Goal: Check status: Check status

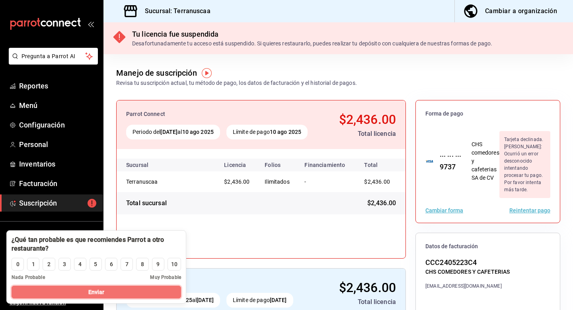
click at [105, 291] on button "Enviar" at bounding box center [97, 291] width 170 height 13
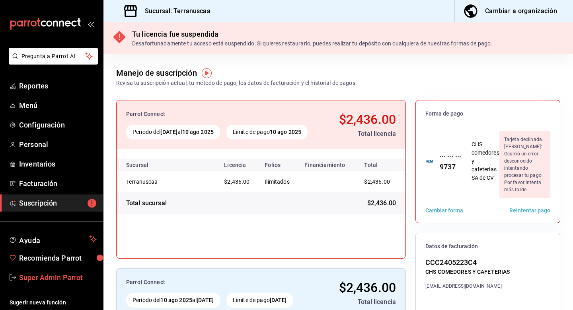
click at [64, 274] on span "Super Admin Parrot" at bounding box center [58, 277] width 78 height 11
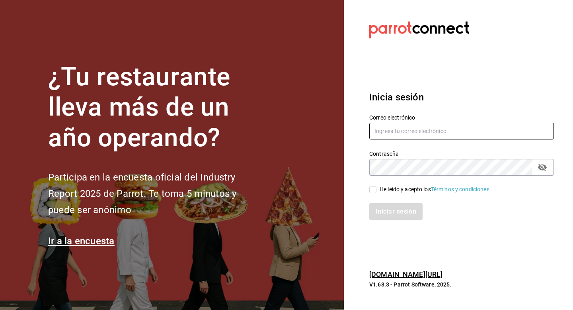
click at [392, 137] on input "text" at bounding box center [461, 131] width 185 height 17
type input "multiuser@papizzas.com"
click at [378, 191] on span "He leído y acepto los Términos y condiciones." at bounding box center [433, 189] width 115 height 8
click at [376, 191] on input "He leído y acepto los Términos y condiciones." at bounding box center [372, 189] width 7 height 7
checkbox input "true"
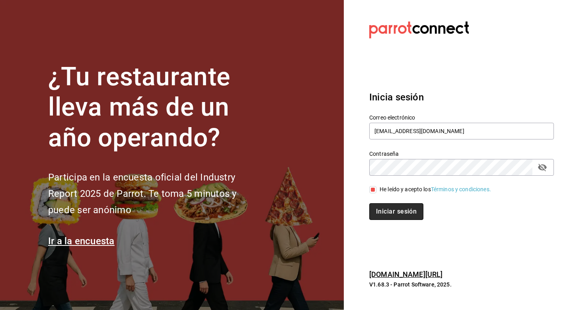
click at [378, 217] on button "Iniciar sesión" at bounding box center [396, 211] width 54 height 17
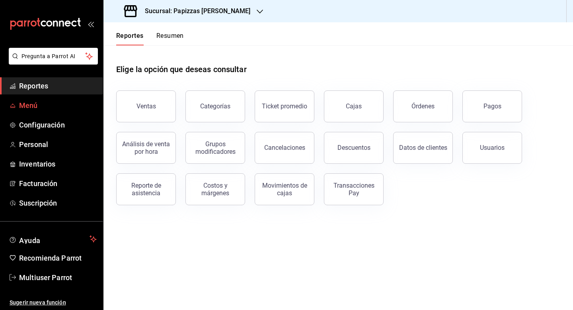
click at [41, 105] on span "Menú" at bounding box center [58, 105] width 78 height 11
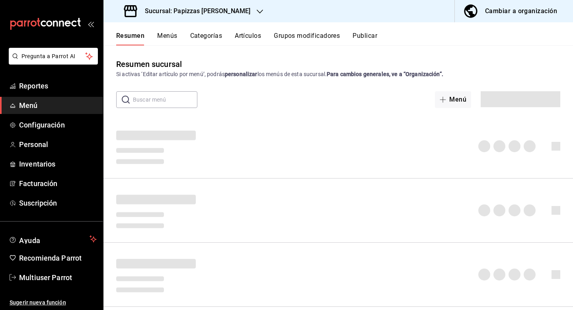
click at [172, 36] on button "Menús" at bounding box center [167, 39] width 20 height 14
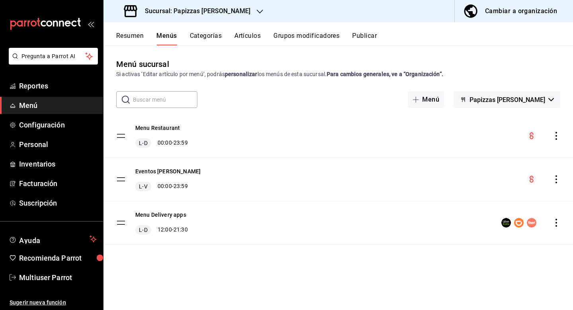
click at [557, 136] on icon "actions" at bounding box center [556, 136] width 8 height 8
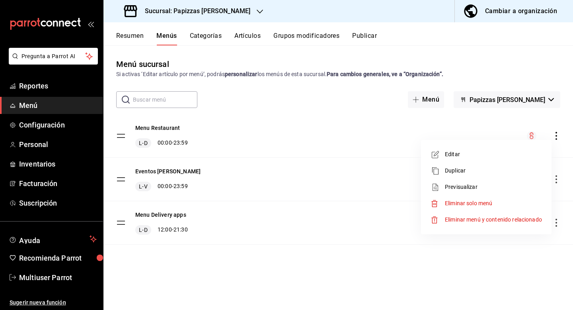
click at [467, 180] on li "Previsualizar" at bounding box center [486, 187] width 124 height 16
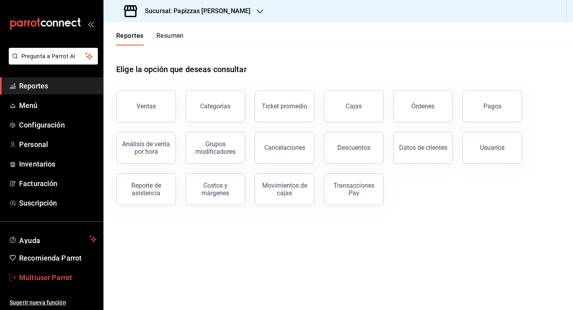
click at [50, 279] on span "Multiuser Parrot" at bounding box center [58, 277] width 78 height 11
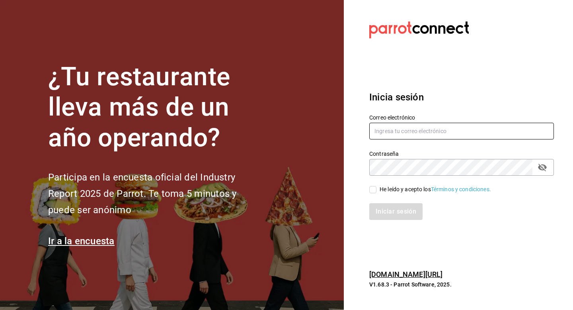
click at [391, 127] on input "text" at bounding box center [461, 131] width 185 height 17
type input "multiuser@tacosdonpedro.com"
click at [376, 183] on div "He leído y acepto los Términos y condiciones." at bounding box center [457, 184] width 194 height 18
click at [376, 189] on span "He leído y acepto los Términos y condiciones." at bounding box center [433, 189] width 115 height 8
click at [376, 189] on input "He leído y acepto los Términos y condiciones." at bounding box center [372, 189] width 7 height 7
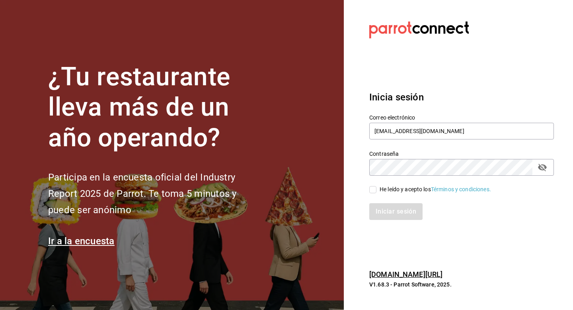
checkbox input "true"
click at [376, 213] on button "Iniciar sesión" at bounding box center [396, 211] width 54 height 17
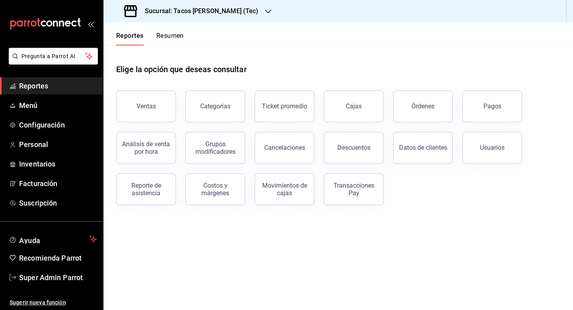
click at [170, 35] on button "Resumen" at bounding box center [169, 39] width 27 height 14
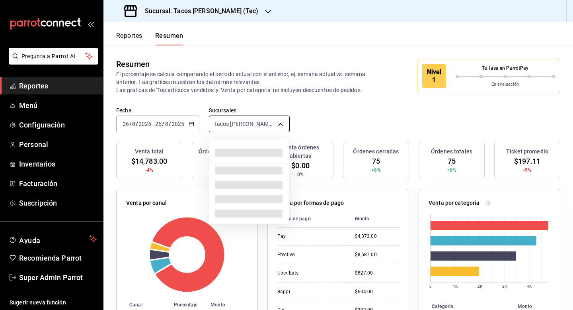
click at [280, 124] on body "Pregunta a Parrot AI Reportes Menú Configuración Personal Inventarios Facturaci…" at bounding box center [286, 155] width 573 height 310
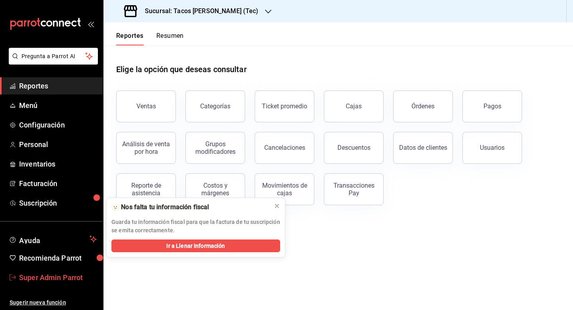
click at [60, 280] on span "Super Admin Parrot" at bounding box center [58, 277] width 78 height 11
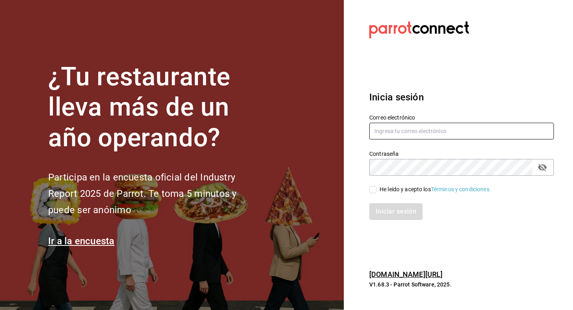
click at [409, 128] on input "text" at bounding box center [461, 131] width 185 height 17
type input "multiuser@tacosdonpedro.com"
click at [376, 191] on input "He leído y acepto los Términos y condiciones." at bounding box center [372, 189] width 7 height 7
checkbox input "true"
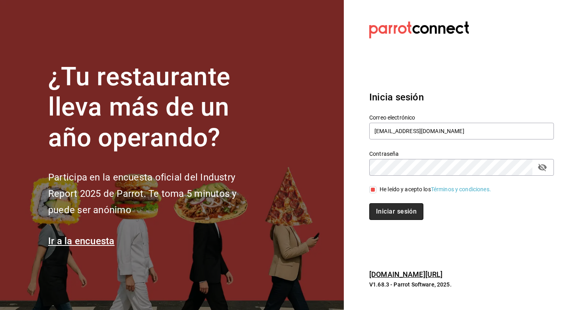
click at [378, 209] on button "Iniciar sesión" at bounding box center [396, 211] width 54 height 17
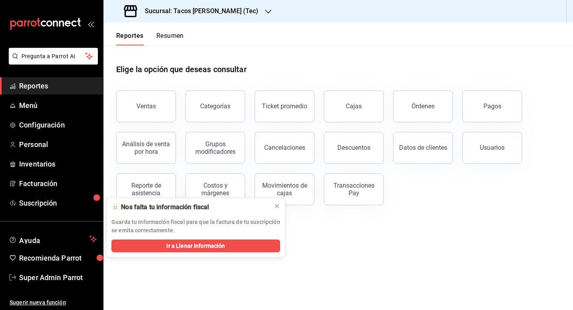
click at [188, 16] on div "Sucursal: Tacos [PERSON_NAME] (Tec)" at bounding box center [192, 11] width 165 height 22
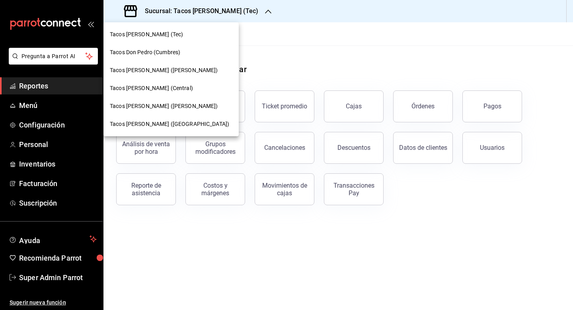
click at [175, 90] on span "Tacos [PERSON_NAME] (Central)" at bounding box center [151, 88] width 83 height 8
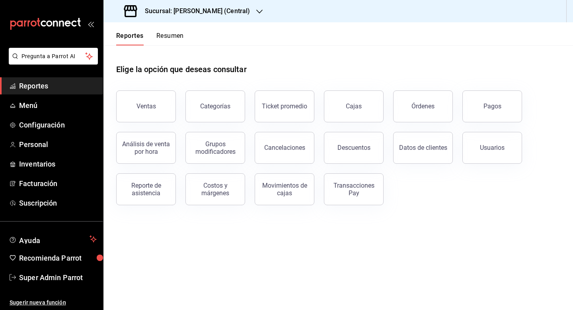
click at [165, 33] on button "Resumen" at bounding box center [169, 39] width 27 height 14
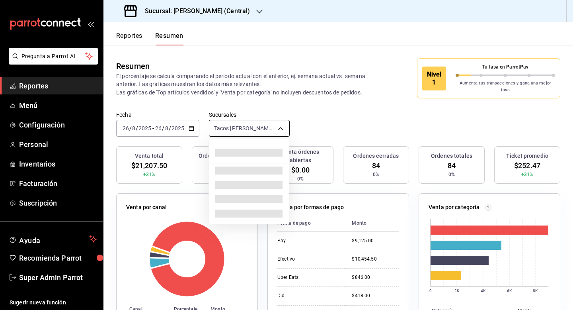
click at [215, 125] on body "Pregunta a Parrot AI Reportes Menú Configuración Personal Inventarios Facturaci…" at bounding box center [286, 155] width 573 height 310
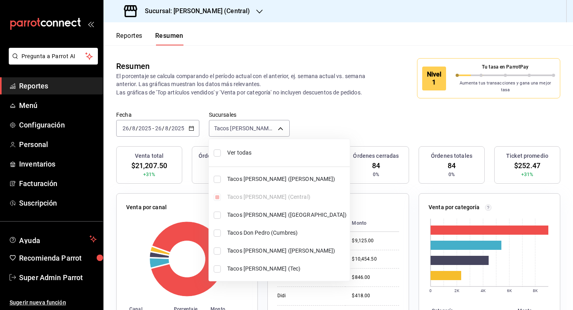
click at [48, 275] on div at bounding box center [286, 155] width 573 height 310
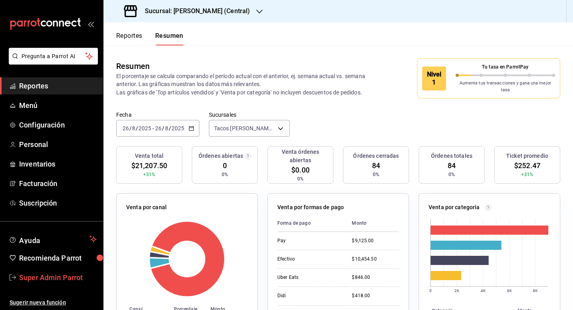
click at [48, 280] on span "Super Admin Parrot" at bounding box center [58, 277] width 78 height 11
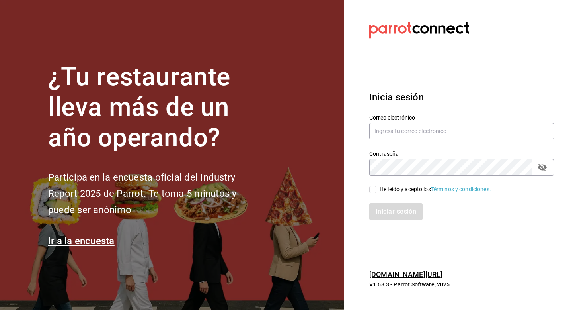
click at [398, 119] on label "Correo electrónico" at bounding box center [461, 117] width 185 height 6
click at [398, 129] on input "text" at bounding box center [461, 131] width 185 height 17
paste input "bon@voyage.com"
type input "bon@voyage.com"
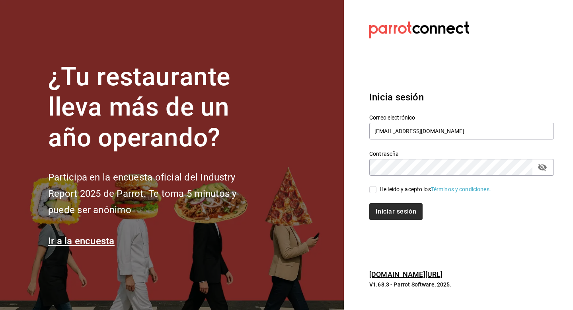
drag, startPoint x: 399, startPoint y: 187, endPoint x: 399, endPoint y: 203, distance: 15.5
click at [399, 188] on div "He leído y acepto los Términos y condiciones." at bounding box center [435, 189] width 111 height 8
click at [376, 188] on input "He leído y acepto los Términos y condiciones." at bounding box center [372, 189] width 7 height 7
checkbox input "true"
click at [399, 221] on div "Inicia sesión Correo electrónico bon@voyage.com Contraseña Contraseña He leído …" at bounding box center [461, 154] width 185 height 149
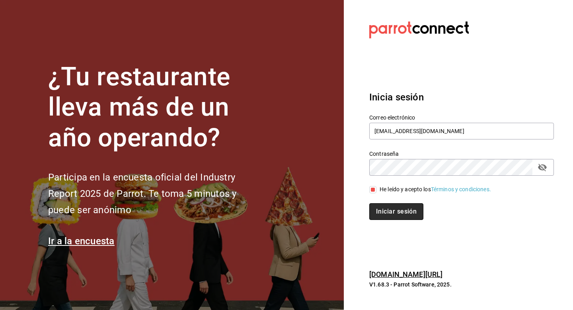
click at [399, 219] on button "Iniciar sesión" at bounding box center [396, 211] width 54 height 17
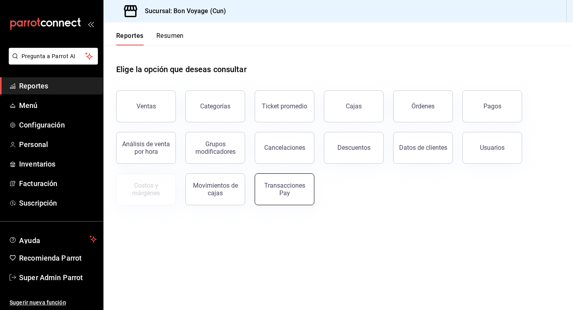
click at [282, 193] on div "Transacciones Pay" at bounding box center [284, 188] width 49 height 15
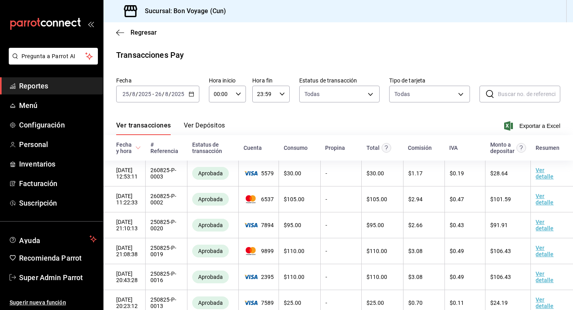
click at [191, 90] on div "2025-08-25 25 / 8 / 2025 - 2025-08-26 26 / 8 / 2025" at bounding box center [157, 94] width 83 height 17
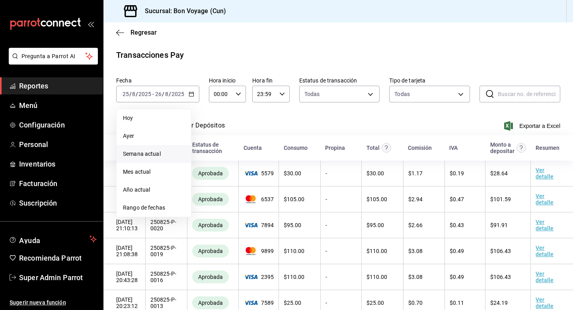
click at [161, 152] on span "Semana actual" at bounding box center [154, 154] width 62 height 8
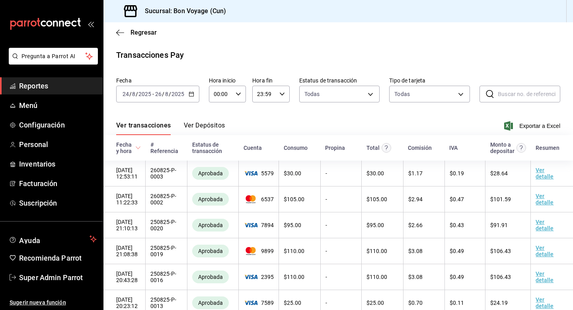
click at [142, 37] on div "Regresar" at bounding box center [338, 32] width 470 height 20
click at [140, 35] on span "Regresar" at bounding box center [144, 33] width 26 height 8
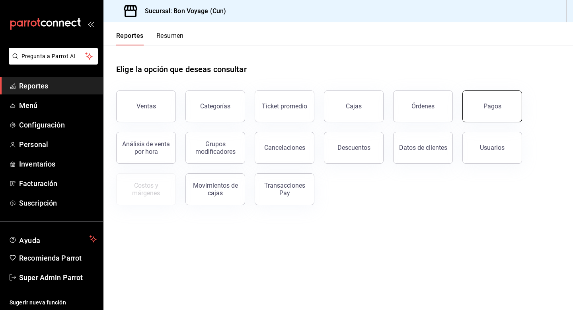
click at [485, 104] on div "Pagos" at bounding box center [492, 106] width 18 height 8
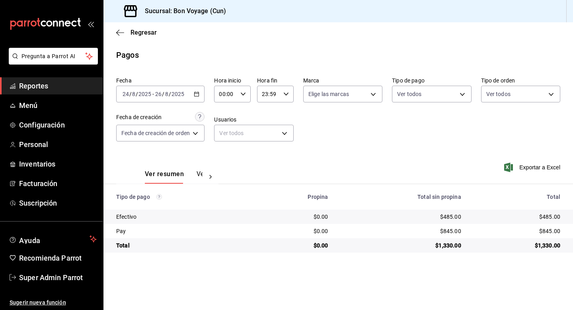
click at [197, 94] on icon "button" at bounding box center [197, 94] width 6 height 6
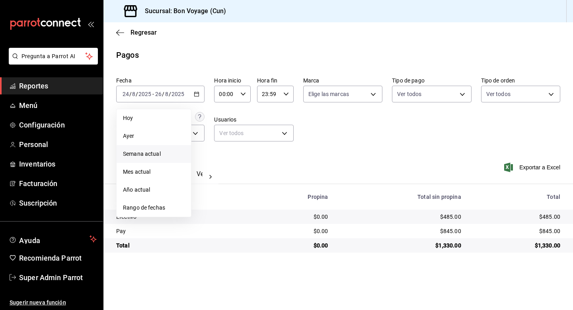
click at [162, 158] on li "Semana actual" at bounding box center [154, 154] width 74 height 18
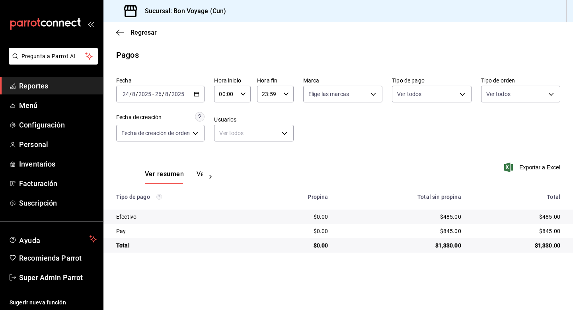
click at [199, 96] on icon "button" at bounding box center [197, 94] width 6 height 6
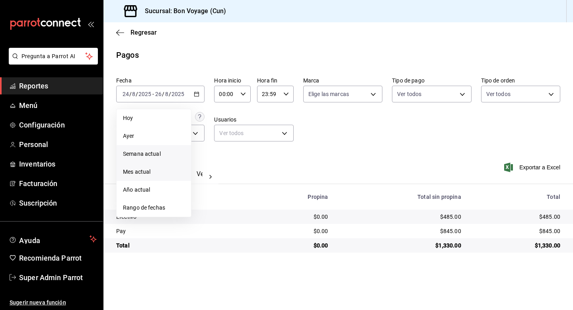
click at [149, 173] on span "Mes actual" at bounding box center [154, 172] width 62 height 8
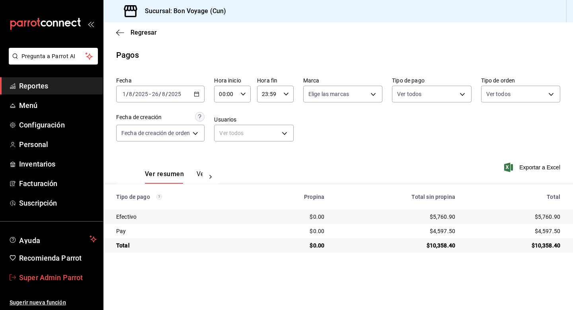
click at [53, 281] on span "Super Admin Parrot" at bounding box center [58, 277] width 78 height 11
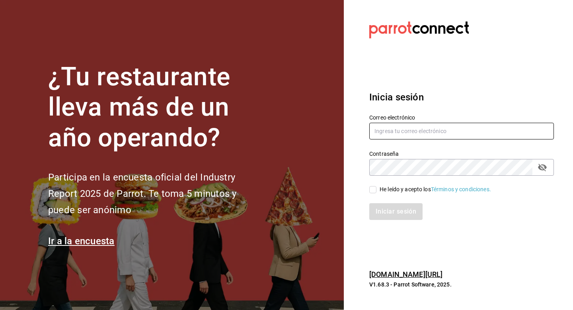
click at [395, 129] on input "text" at bounding box center [461, 131] width 185 height 17
type input "b"
type input "debocaenboca@cafeteria.com"
click at [384, 189] on div "He leído y acepto los Términos y condiciones." at bounding box center [435, 189] width 111 height 8
click at [376, 189] on input "He leído y acepto los Términos y condiciones." at bounding box center [372, 189] width 7 height 7
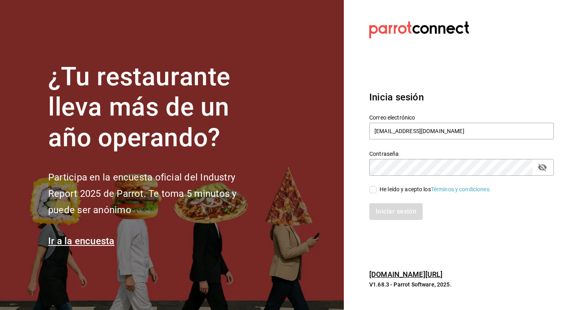
checkbox input "true"
click at [384, 207] on button "Iniciar sesión" at bounding box center [396, 211] width 54 height 17
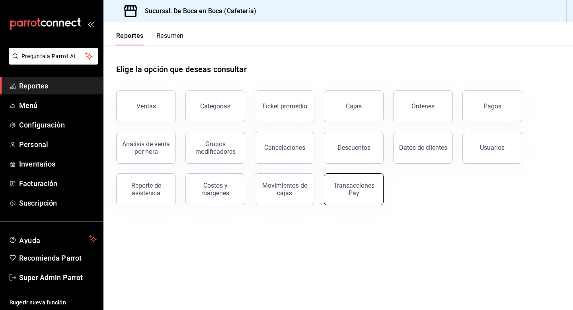
click at [347, 193] on div "Transacciones Pay" at bounding box center [353, 188] width 49 height 15
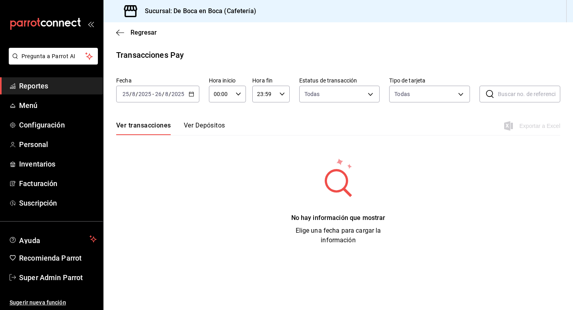
click at [195, 98] on div "[DATE] [DATE] - [DATE] [DATE]" at bounding box center [157, 94] width 83 height 17
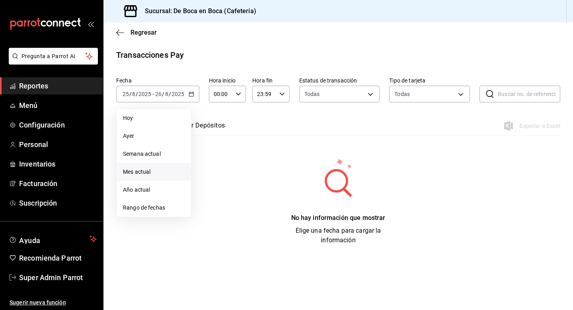
click at [160, 167] on li "Mes actual" at bounding box center [154, 172] width 74 height 18
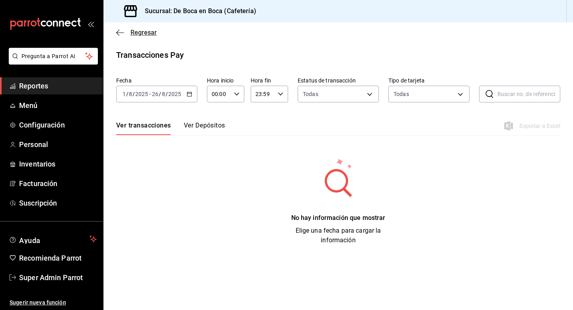
click at [148, 34] on span "Regresar" at bounding box center [144, 33] width 26 height 8
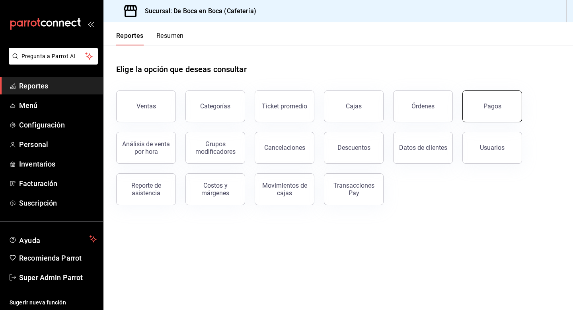
click at [486, 100] on button "Pagos" at bounding box center [492, 106] width 60 height 32
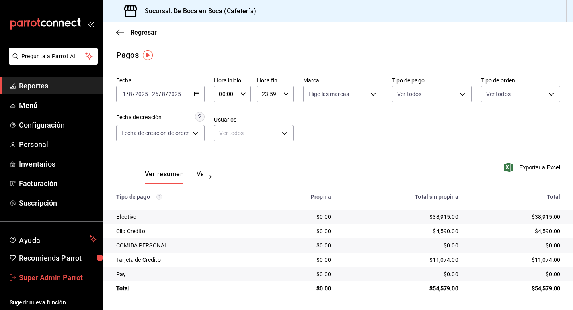
click at [53, 281] on span "Super Admin Parrot" at bounding box center [58, 277] width 78 height 11
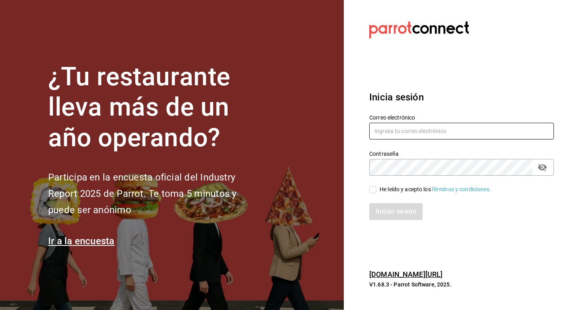
click at [379, 132] on input "text" at bounding box center [461, 131] width 185 height 17
paste input "tezcalli@veracruz.com"
type input "tezcalli@veracruz.com"
click at [375, 190] on input "He leído y acepto los Términos y condiciones." at bounding box center [372, 189] width 7 height 7
checkbox input "true"
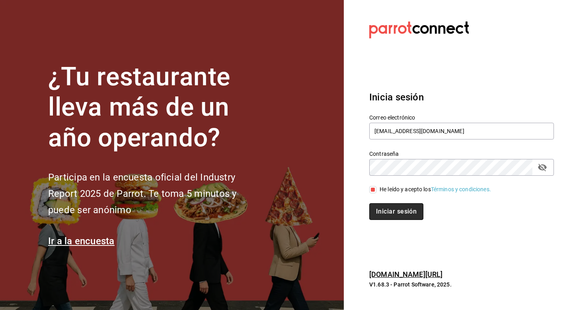
click at [380, 208] on button "Iniciar sesión" at bounding box center [396, 211] width 54 height 17
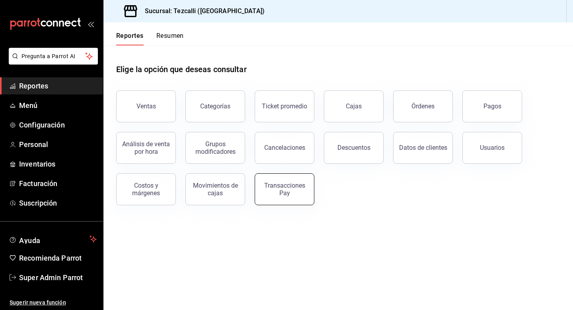
click at [296, 192] on div "Transacciones Pay" at bounding box center [284, 188] width 49 height 15
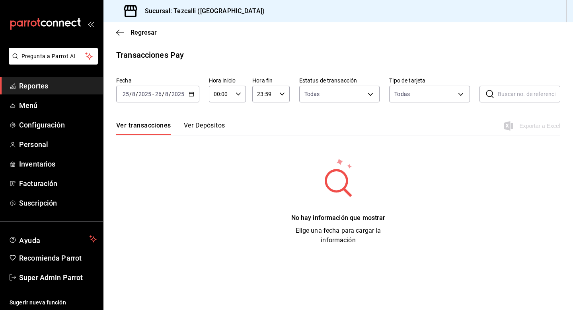
click at [192, 89] on div "[DATE] [DATE] - [DATE] [DATE]" at bounding box center [157, 94] width 83 height 17
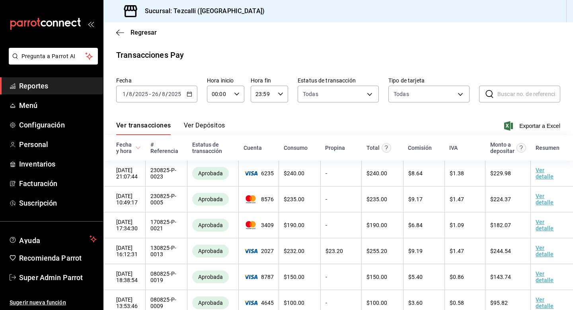
click at [192, 92] on div "[DATE] [DATE] - [DATE] [DATE]" at bounding box center [156, 94] width 81 height 17
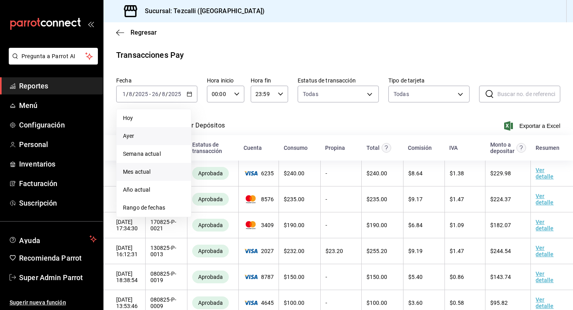
click at [168, 135] on span "Ayer" at bounding box center [154, 136] width 62 height 8
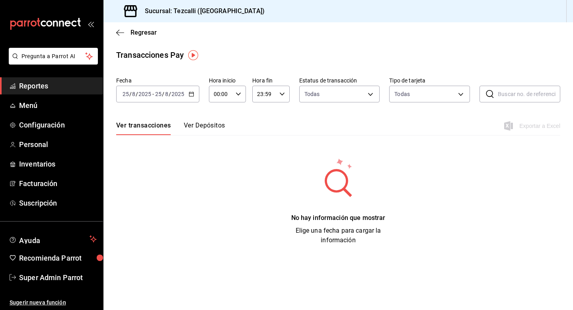
click at [64, 87] on span "Reportes" at bounding box center [58, 85] width 78 height 11
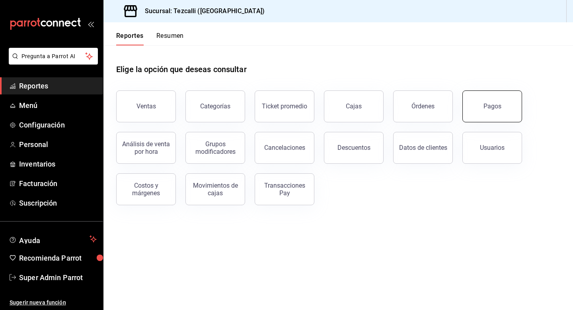
click at [493, 113] on button "Pagos" at bounding box center [492, 106] width 60 height 32
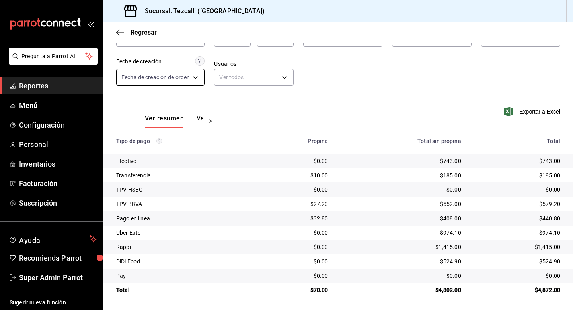
scroll to position [24, 0]
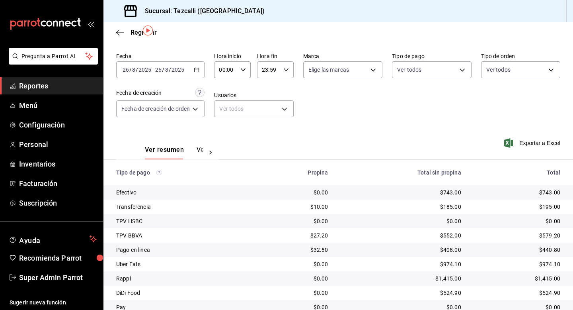
click at [197, 70] on icon "button" at bounding box center [197, 70] width 6 height 6
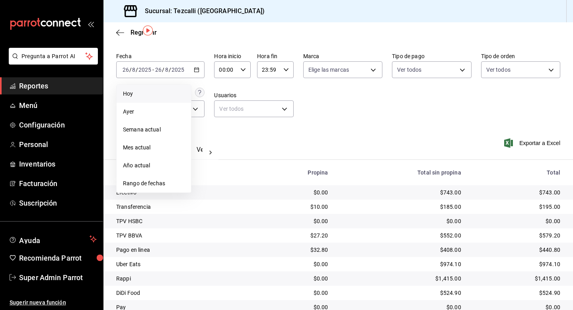
click at [168, 92] on span "Hoy" at bounding box center [154, 94] width 62 height 8
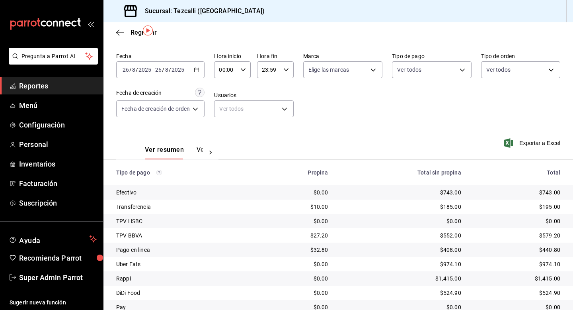
click at [197, 71] on icon "button" at bounding box center [197, 70] width 6 height 6
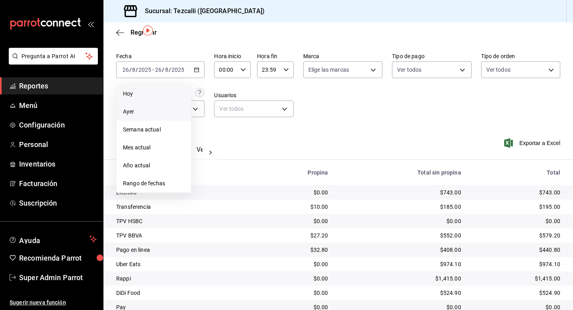
click at [168, 109] on span "Ayer" at bounding box center [154, 111] width 62 height 8
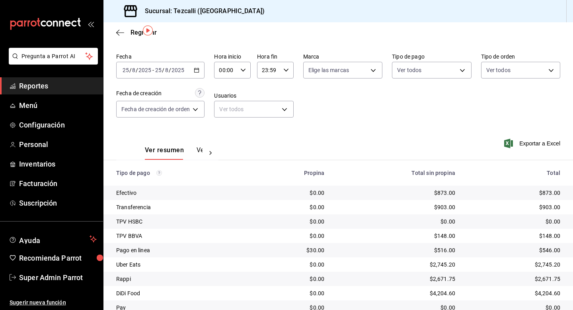
scroll to position [24, 0]
click at [199, 70] on icon "button" at bounding box center [197, 70] width 6 height 6
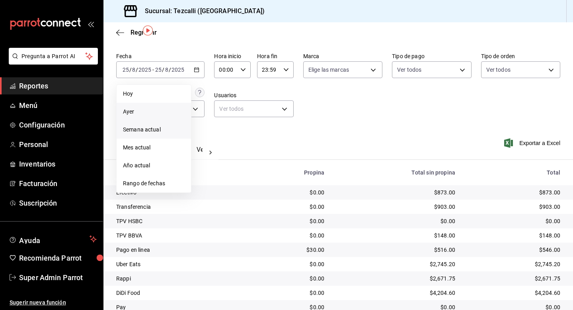
click at [160, 131] on span "Semana actual" at bounding box center [154, 129] width 62 height 8
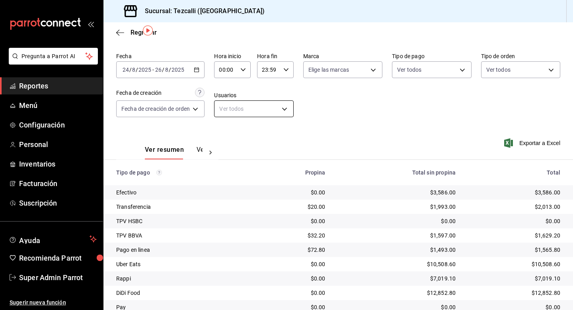
scroll to position [56, 0]
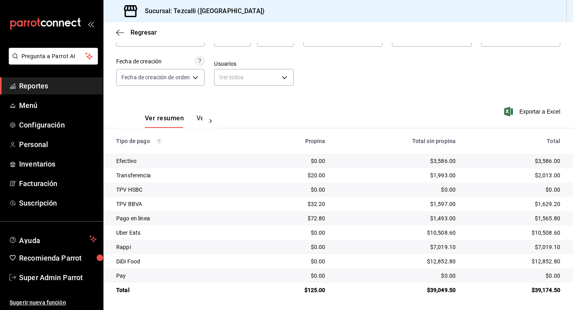
drag, startPoint x: 526, startPoint y: 234, endPoint x: 518, endPoint y: 233, distance: 8.4
click at [518, 233] on div "$10,508.60" at bounding box center [514, 232] width 92 height 8
drag, startPoint x: 510, startPoint y: 222, endPoint x: 497, endPoint y: 220, distance: 12.4
click at [497, 220] on div "$1,565.80" at bounding box center [514, 218] width 92 height 8
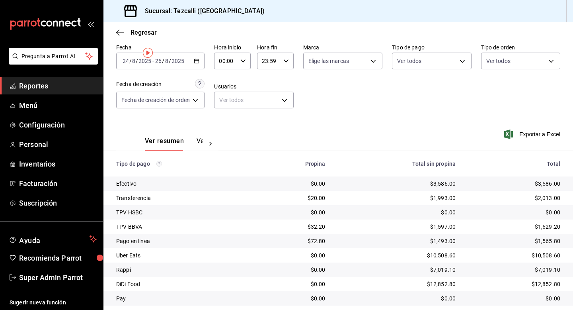
scroll to position [2, 0]
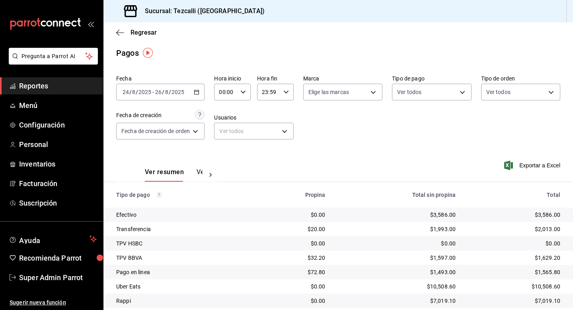
click at [199, 92] on icon "button" at bounding box center [197, 92] width 6 height 6
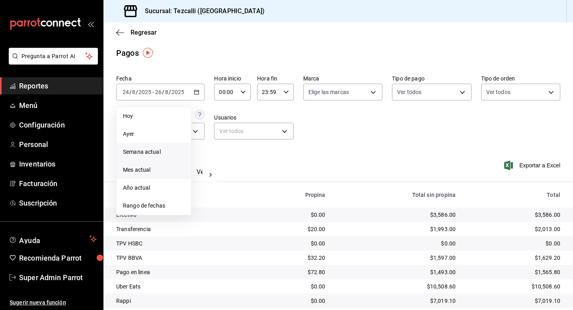
click at [161, 169] on span "Mes actual" at bounding box center [154, 170] width 62 height 8
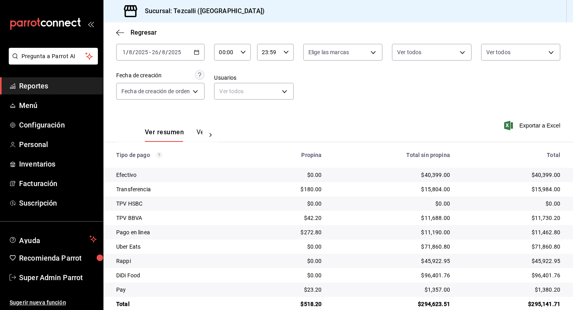
scroll to position [56, 0]
